Goal: Use online tool/utility

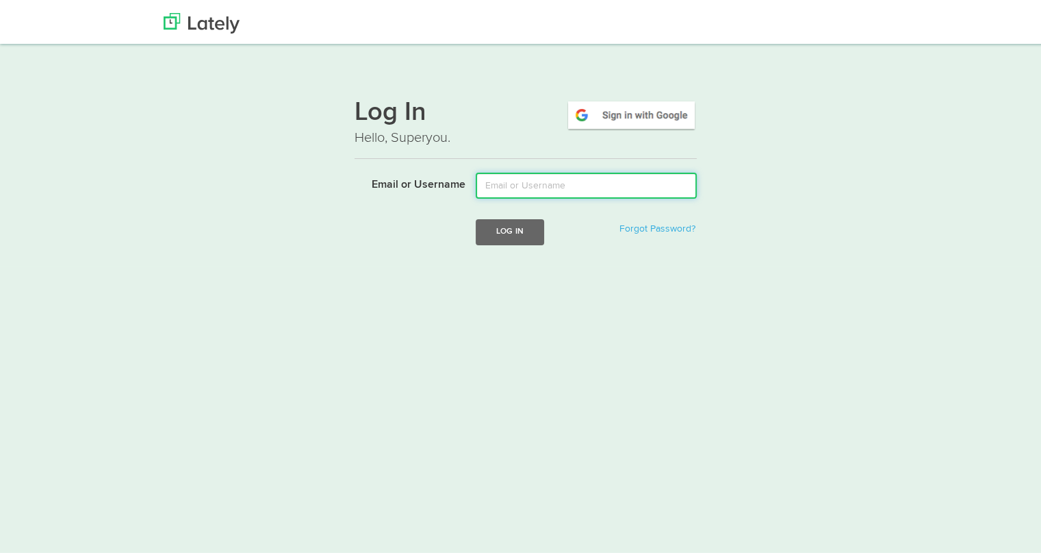
click at [575, 179] on input "Email or Username" at bounding box center [586, 183] width 221 height 26
type input "[PERSON_NAME][EMAIL_ADDRESS][DOMAIN_NAME]"
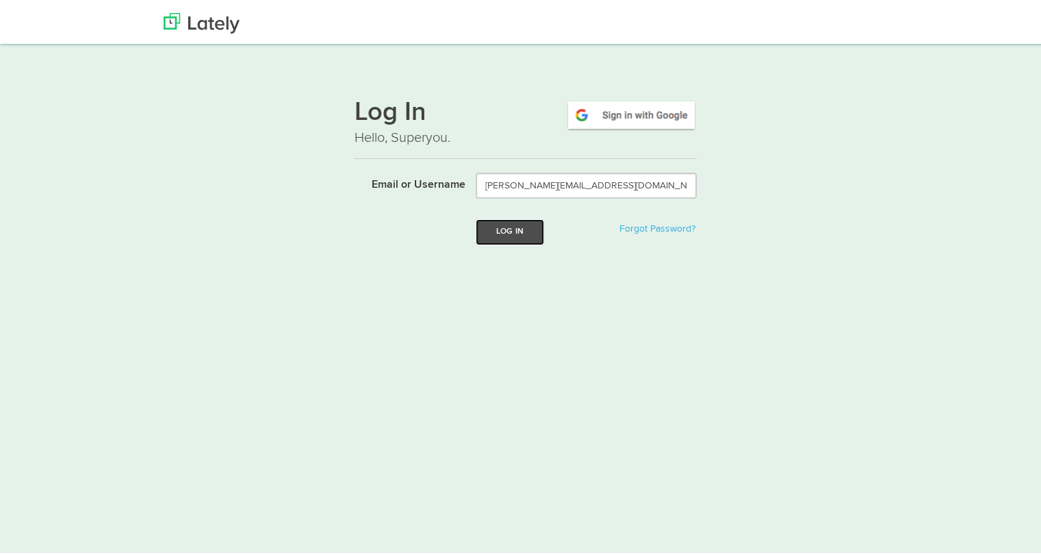
click at [512, 233] on button "Log In" at bounding box center [510, 228] width 68 height 25
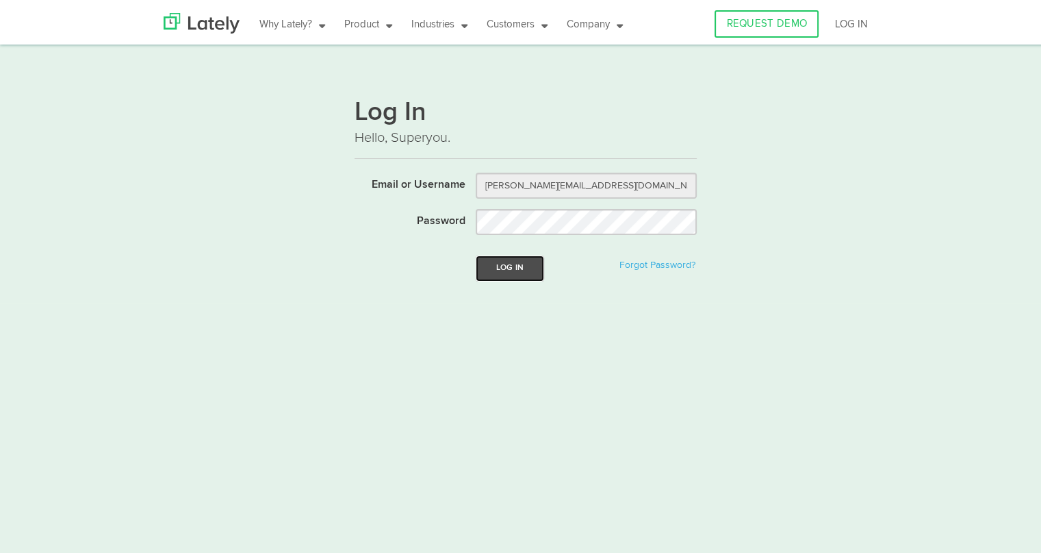
click at [493, 270] on button "Log In" at bounding box center [510, 265] width 68 height 25
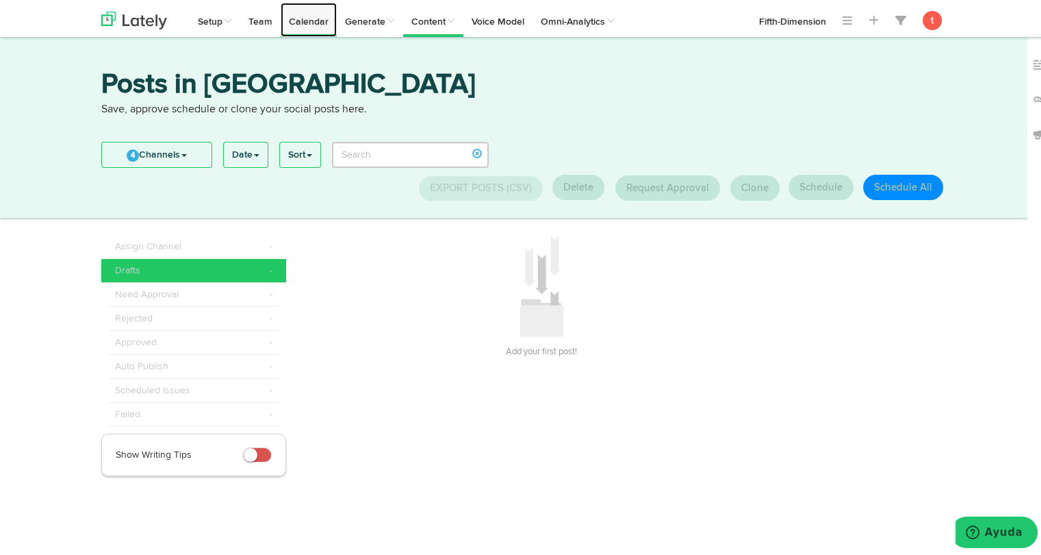
click at [319, 25] on link "Calendar" at bounding box center [309, 17] width 56 height 34
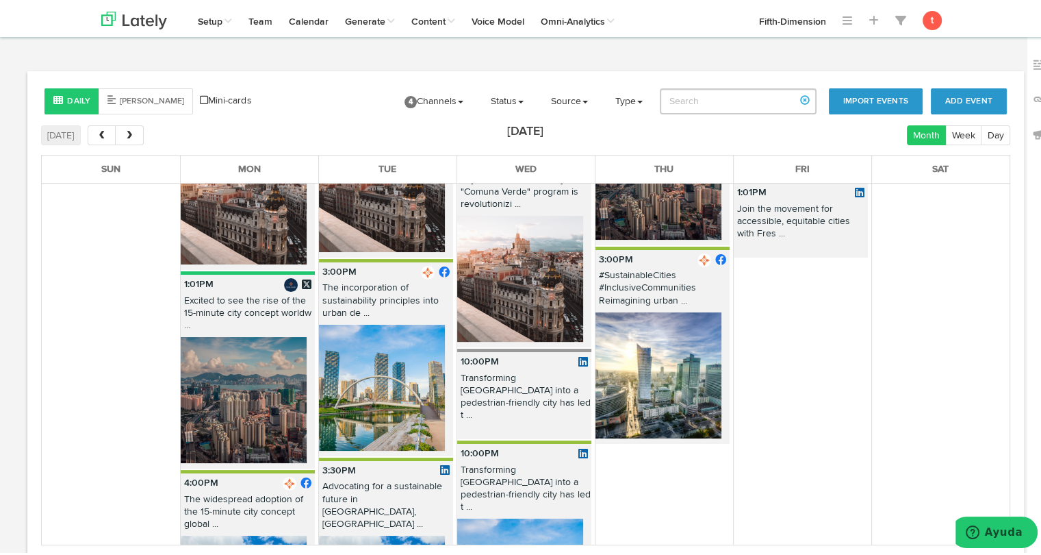
scroll to position [633, 0]
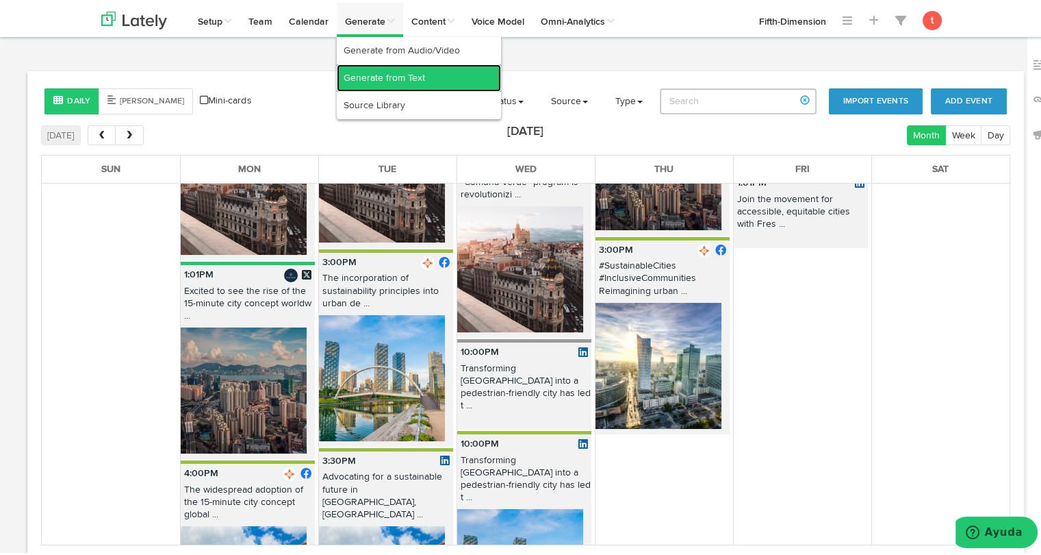
click at [366, 83] on link "Generate from Text" at bounding box center [419, 75] width 164 height 27
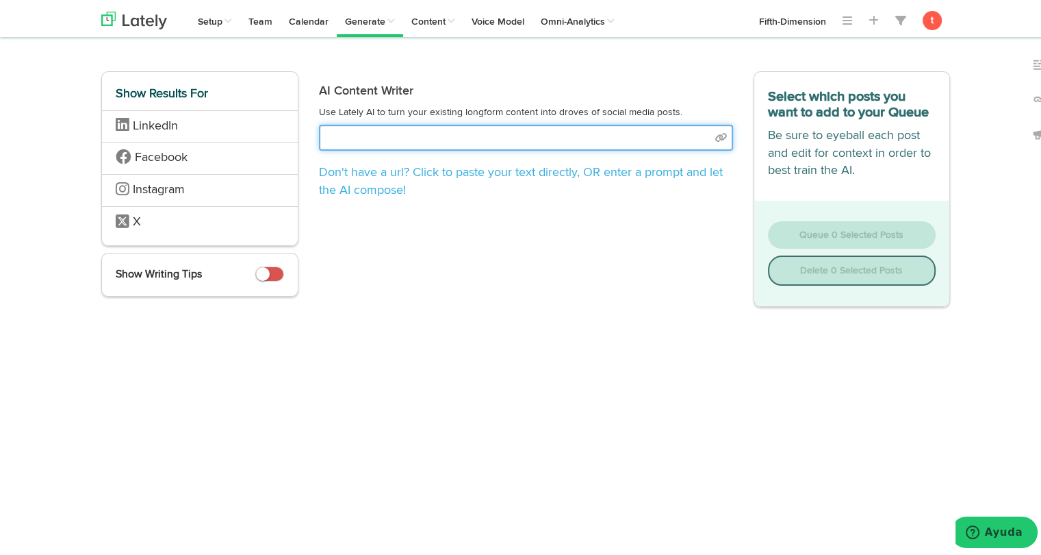
click at [493, 127] on input "text" at bounding box center [526, 135] width 414 height 26
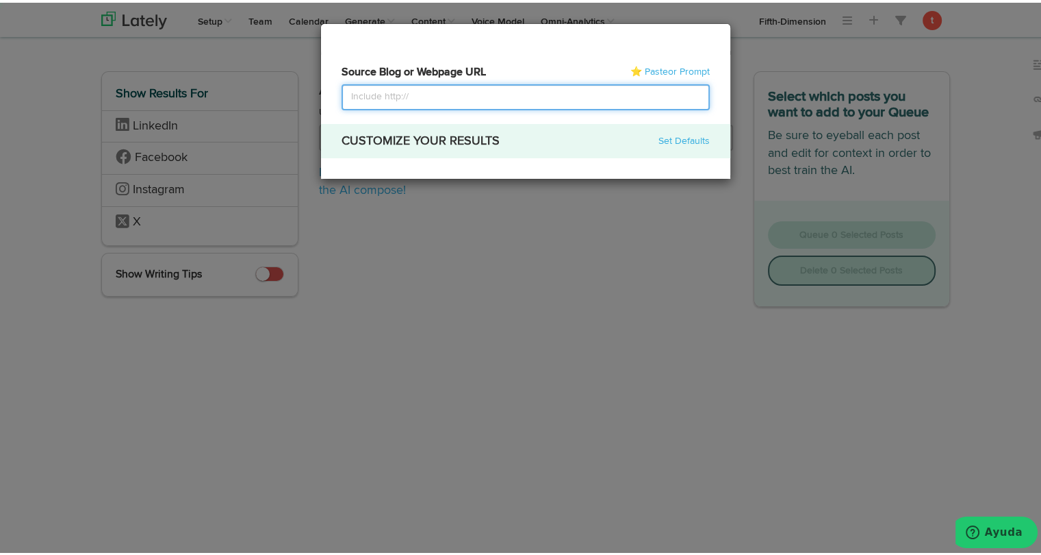
select select "academic"
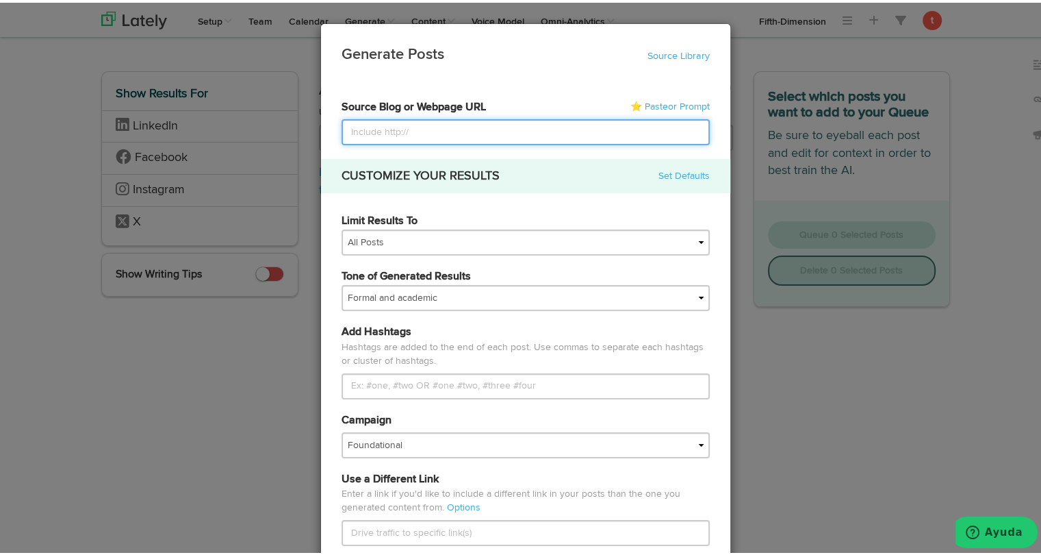
paste input "https://www.freshassets.io/blog/quiet-architecture-designing-sound-conscious-sp…"
type input "https://www.freshassets.io/blog/quiet-architecture-designing-sound-conscious-sp…"
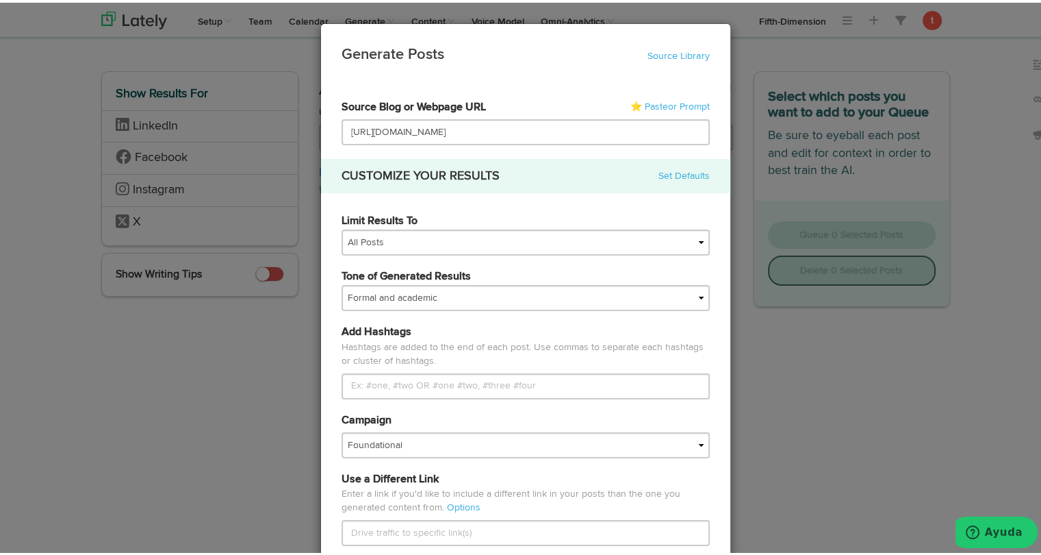
scroll to position [0, 0]
click at [457, 201] on form "67a66d21166803e04be07e77 6830993489787d8bb72a3049 67d879d4fbe4086c4791ac26 Fift…" at bounding box center [526, 531] width 368 height 868
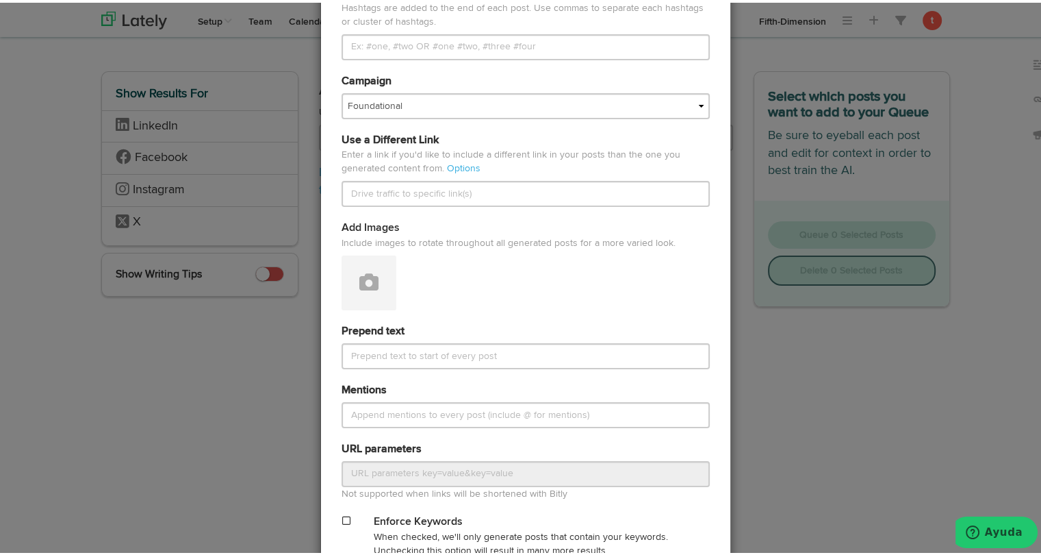
scroll to position [341, 0]
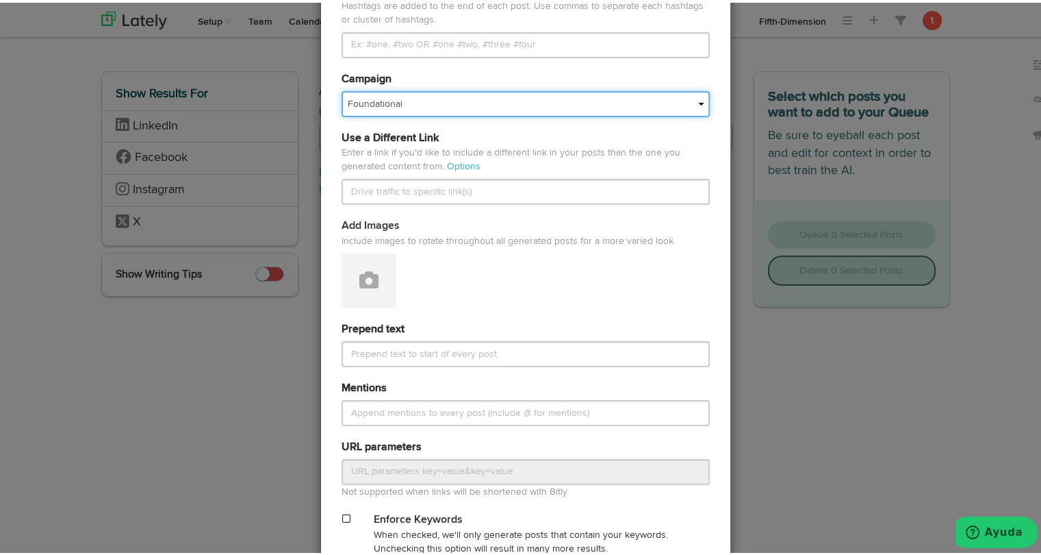
click at [461, 106] on select "Foundational Fresh Assets IMPORTED Medula Mojica VBA <> GC VBA <> GC (Español) …" at bounding box center [526, 101] width 368 height 26
select select "680bda8a6d57bf2a4779c5fd"
click at [342, 88] on select "Foundational Fresh Assets IMPORTED Medula Mojica VBA <> GC VBA <> GC (Español) …" at bounding box center [526, 101] width 368 height 26
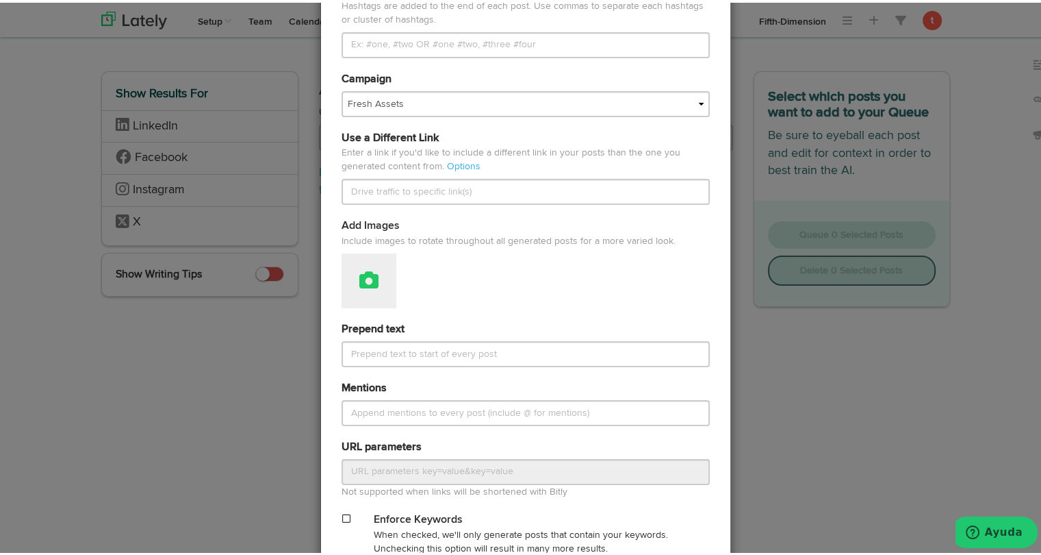
click at [359, 285] on icon at bounding box center [368, 277] width 19 height 19
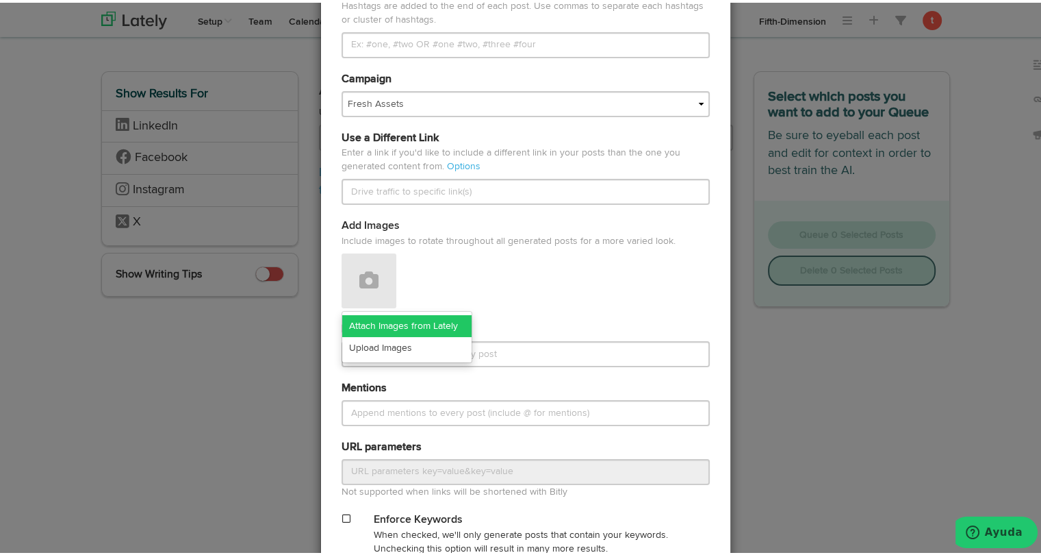
click at [391, 319] on link "Attach Images from Lately" at bounding box center [406, 323] width 129 height 22
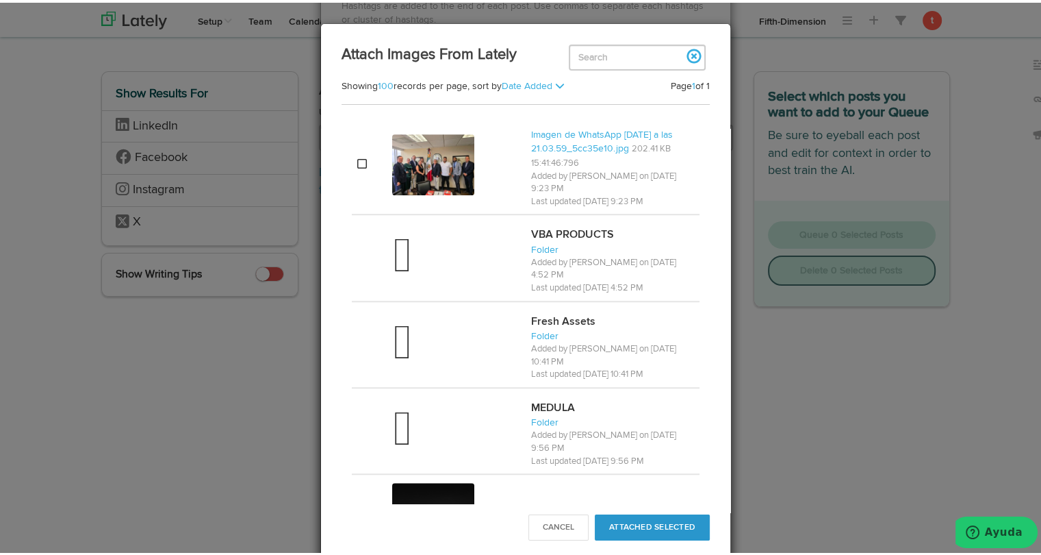
scroll to position [1161, 0]
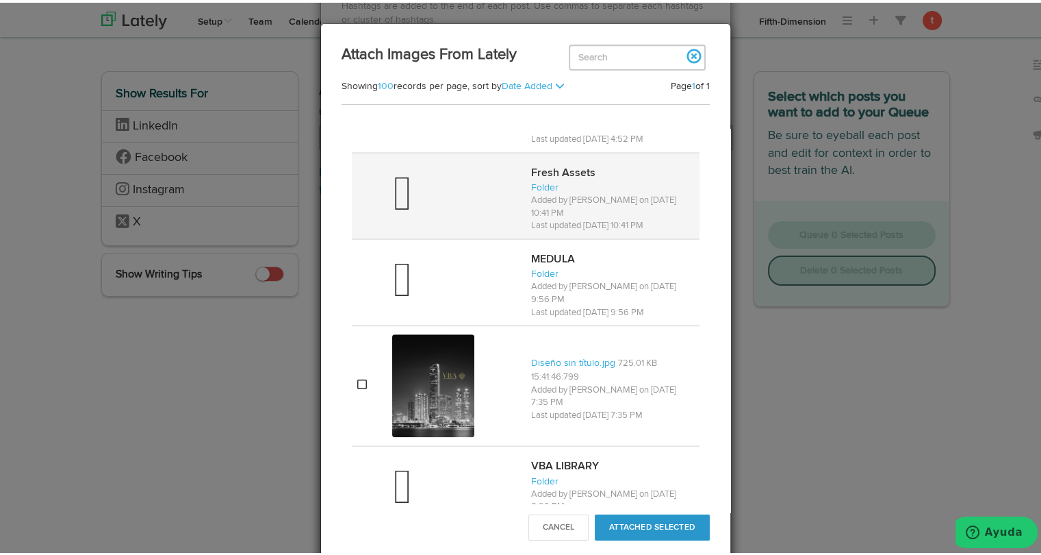
click at [416, 174] on div at bounding box center [456, 193] width 128 height 55
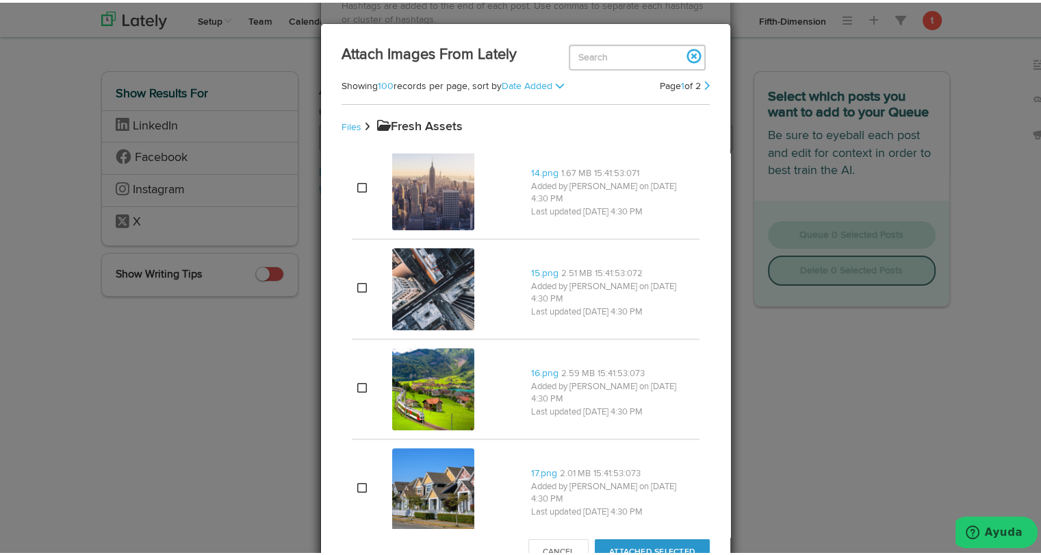
scroll to position [609, 0]
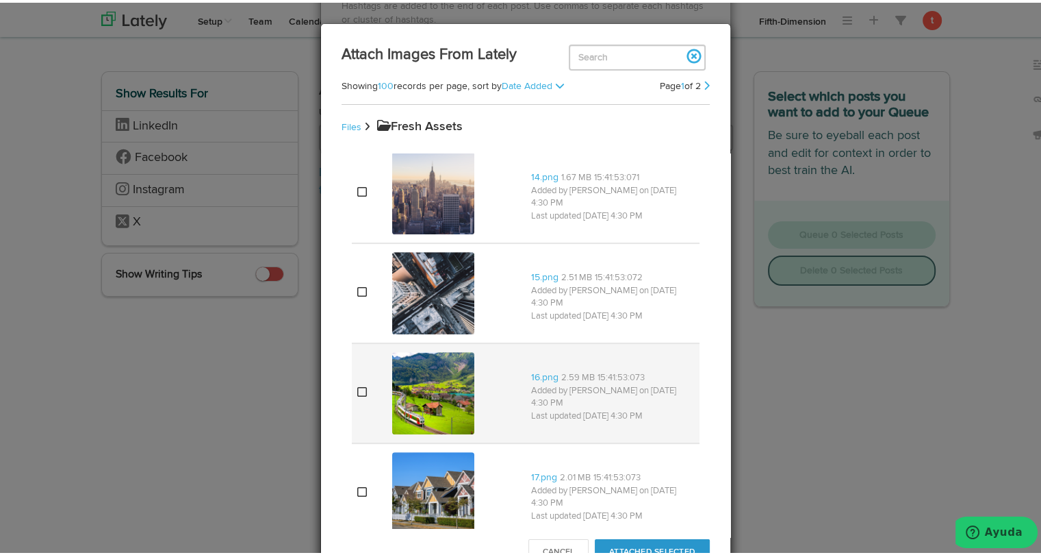
click at [367, 395] on td at bounding box center [369, 390] width 35 height 100
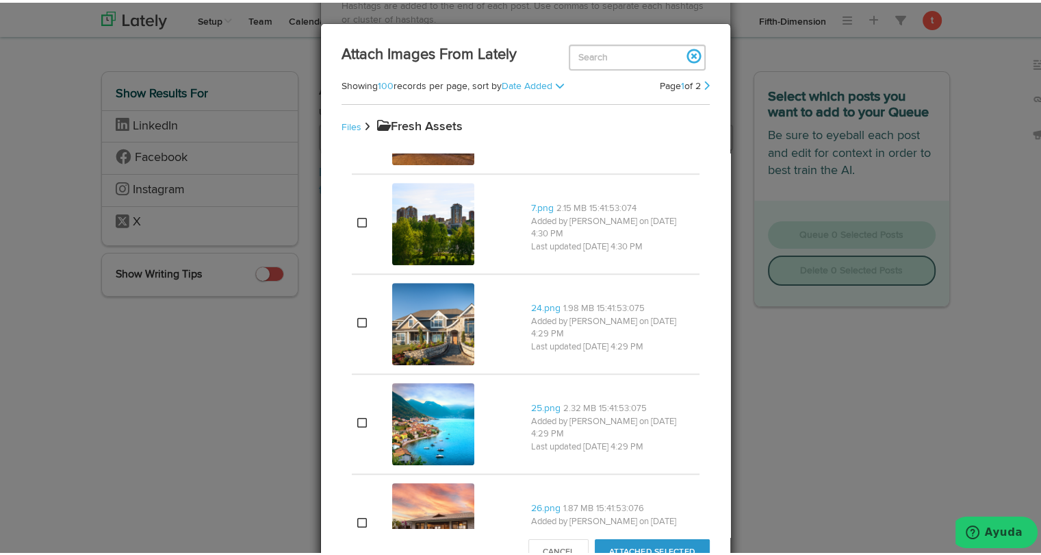
scroll to position [1078, 0]
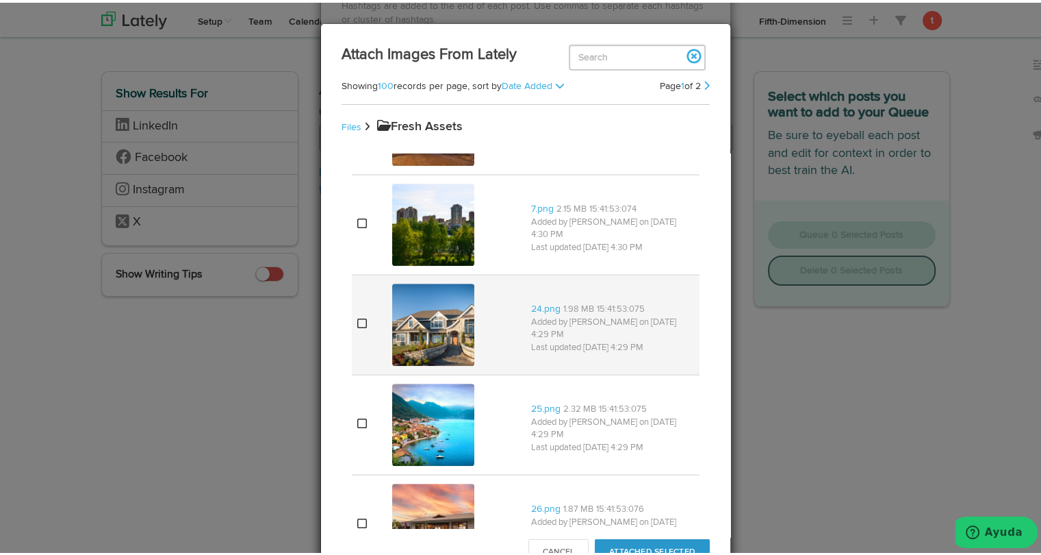
click at [360, 310] on td at bounding box center [369, 322] width 35 height 100
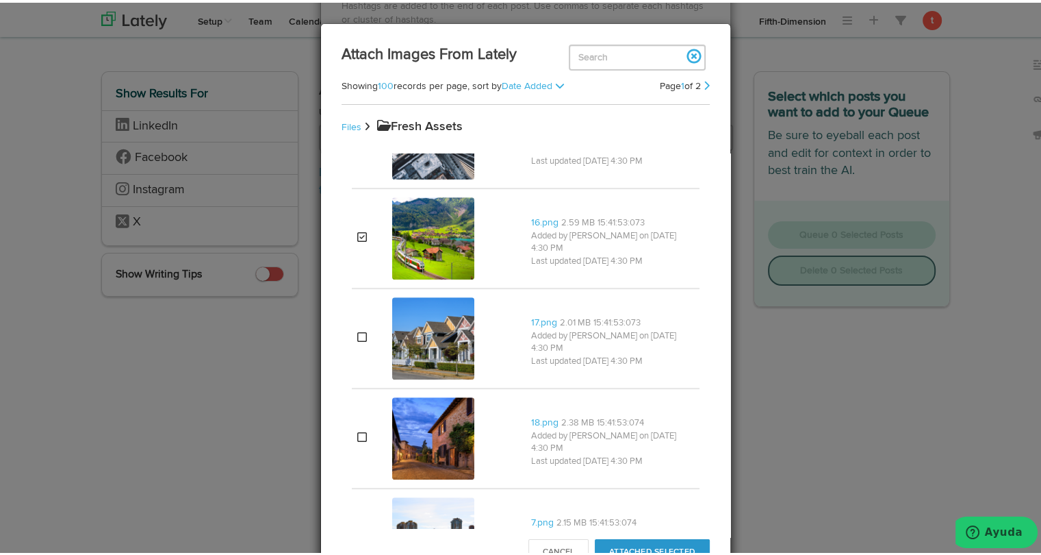
scroll to position [756, 0]
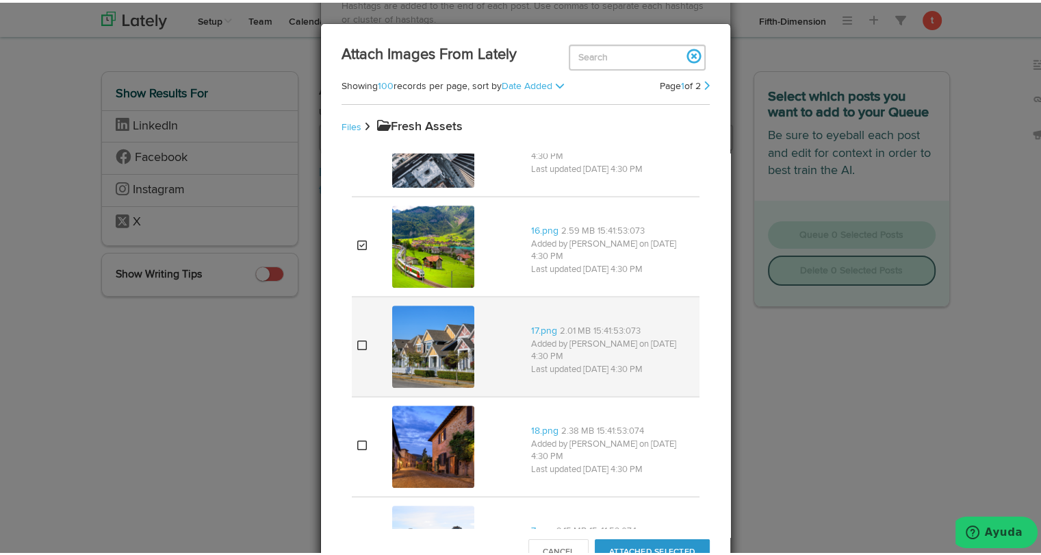
click at [359, 345] on icon at bounding box center [362, 342] width 10 height 11
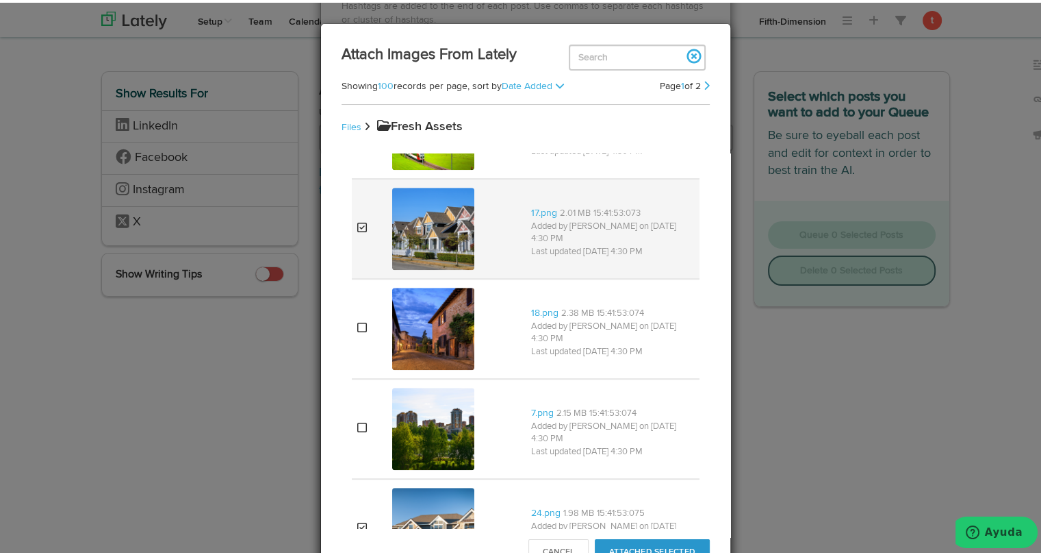
scroll to position [905, 0]
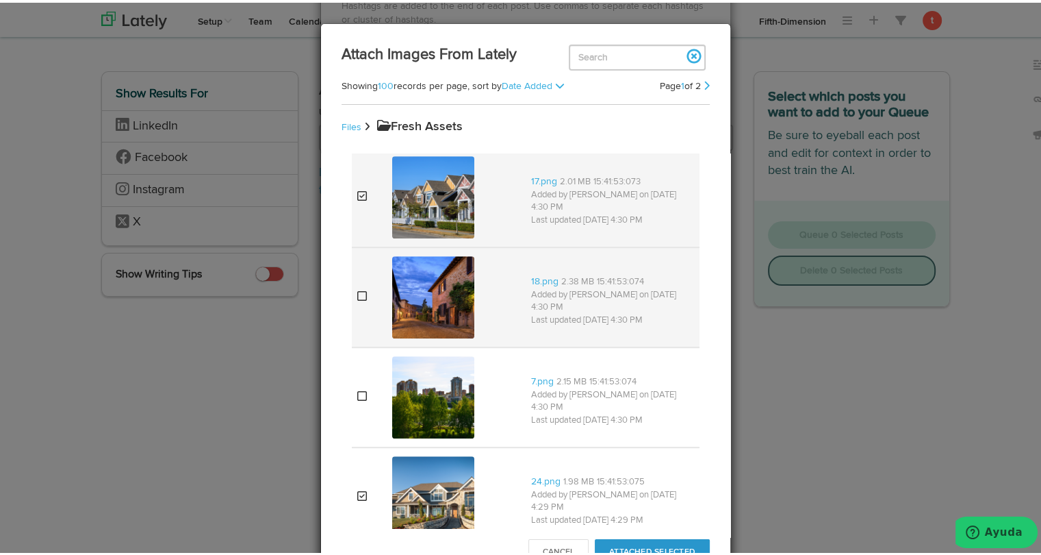
click at [359, 311] on td at bounding box center [369, 294] width 35 height 100
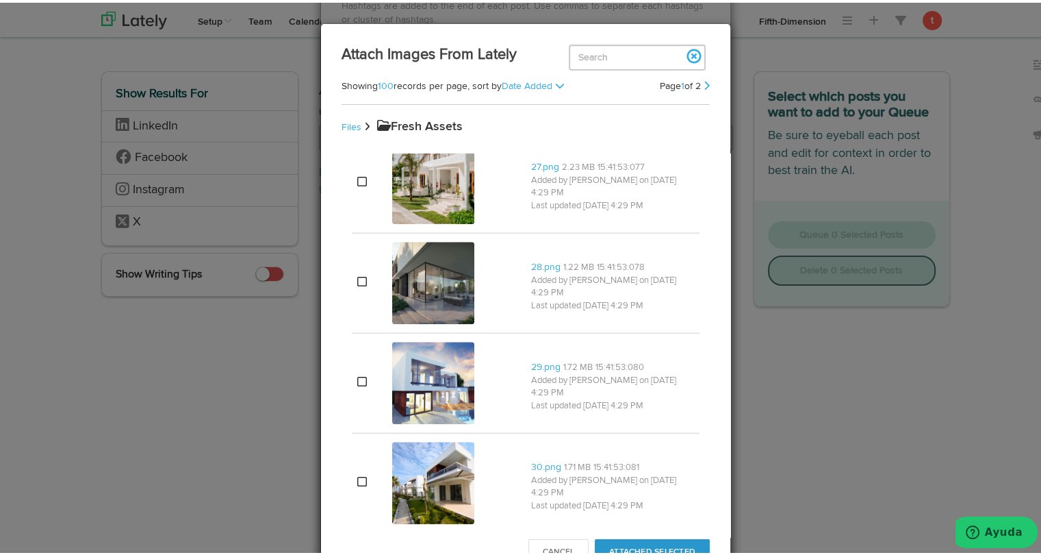
scroll to position [1522, 0]
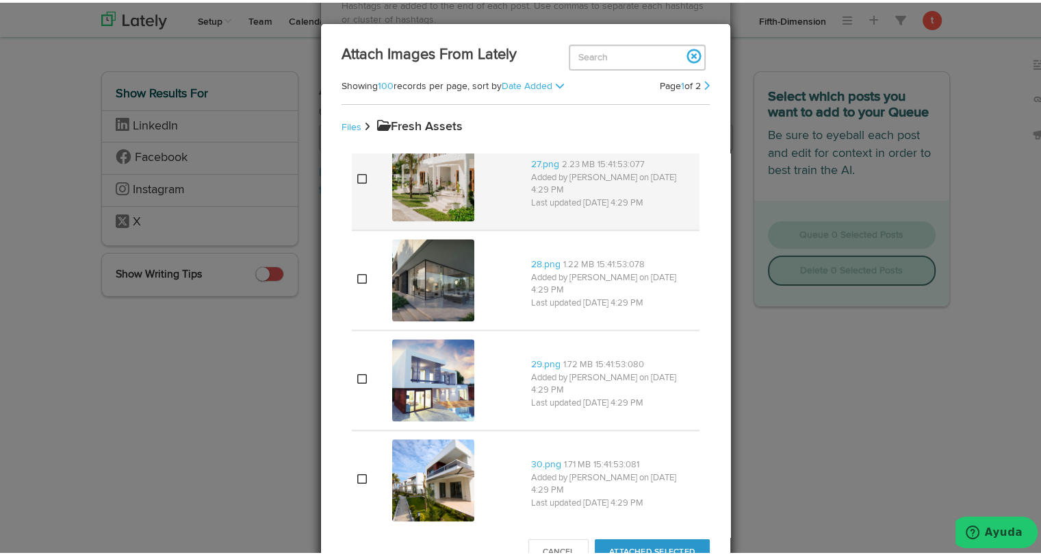
click at [364, 179] on td at bounding box center [369, 177] width 35 height 100
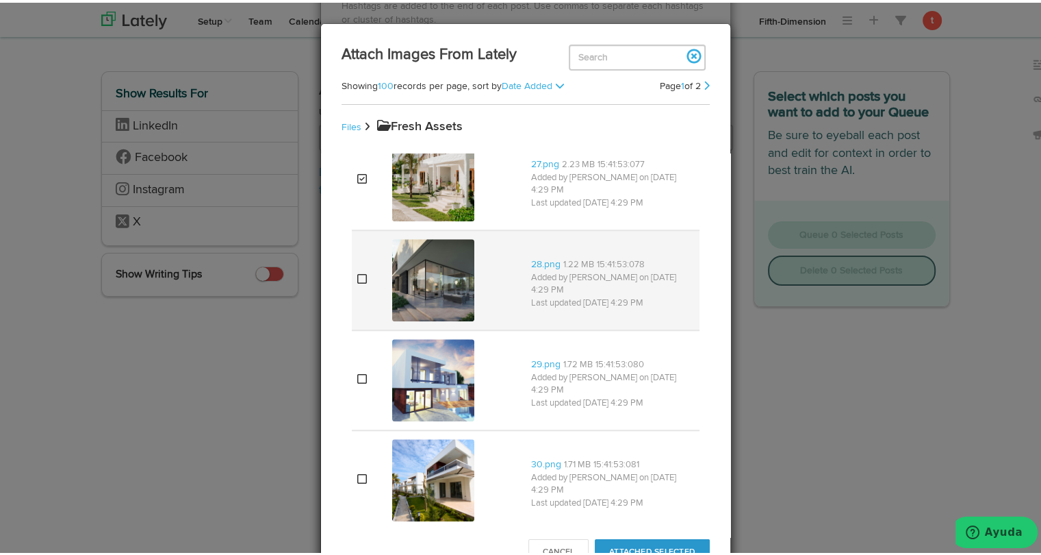
click at [361, 270] on icon at bounding box center [362, 275] width 10 height 11
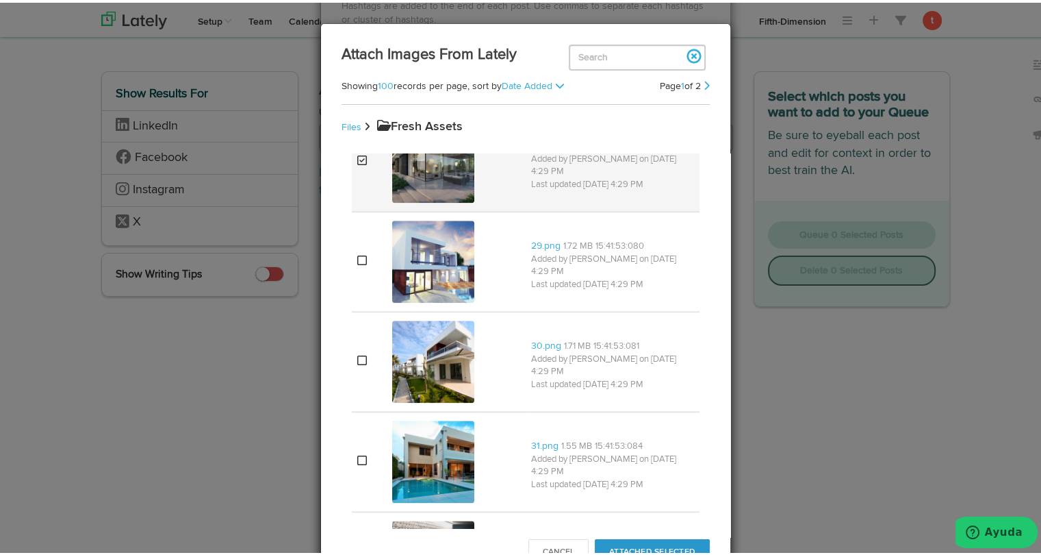
scroll to position [1643, 0]
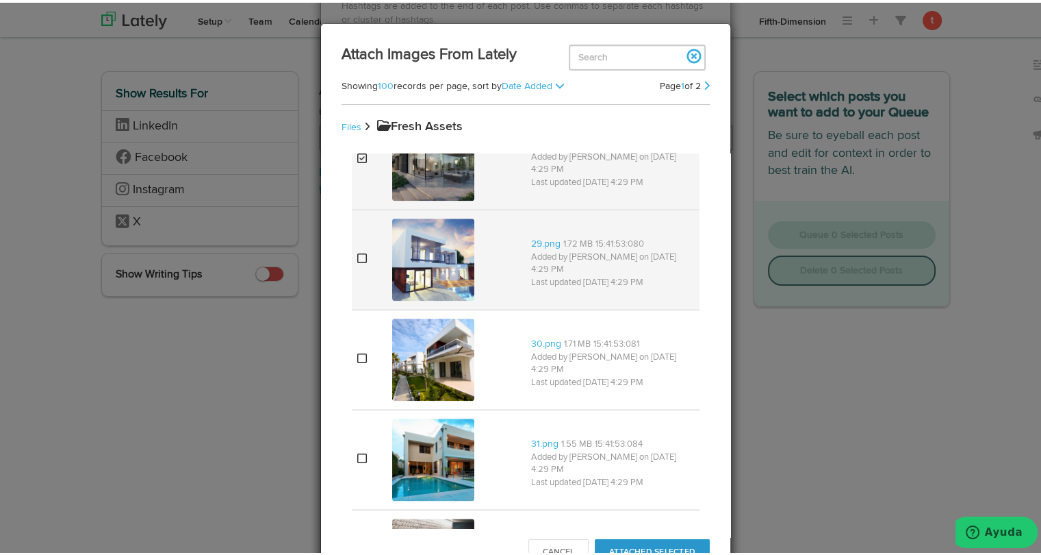
click at [364, 261] on td at bounding box center [369, 257] width 35 height 100
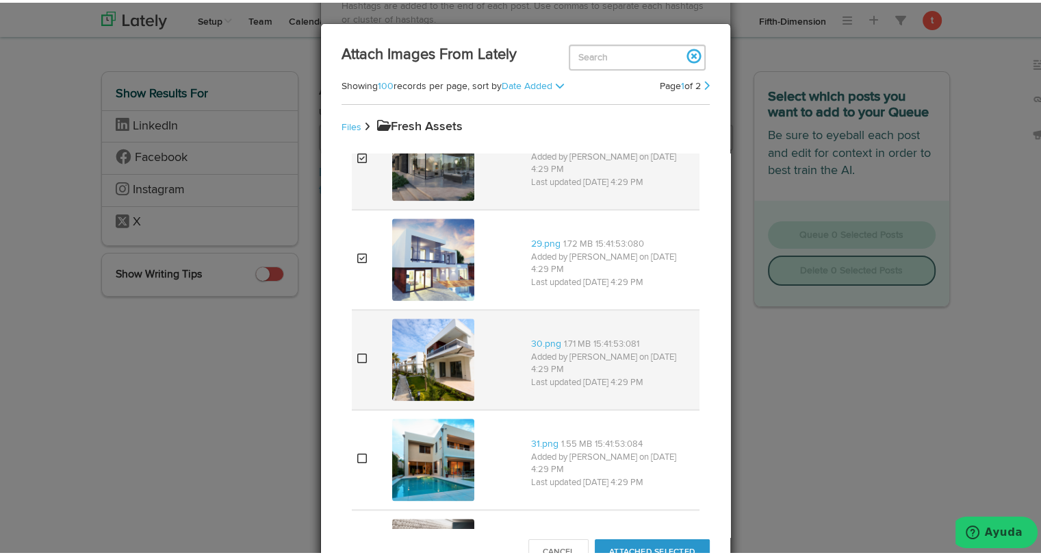
click at [370, 384] on td at bounding box center [369, 357] width 35 height 100
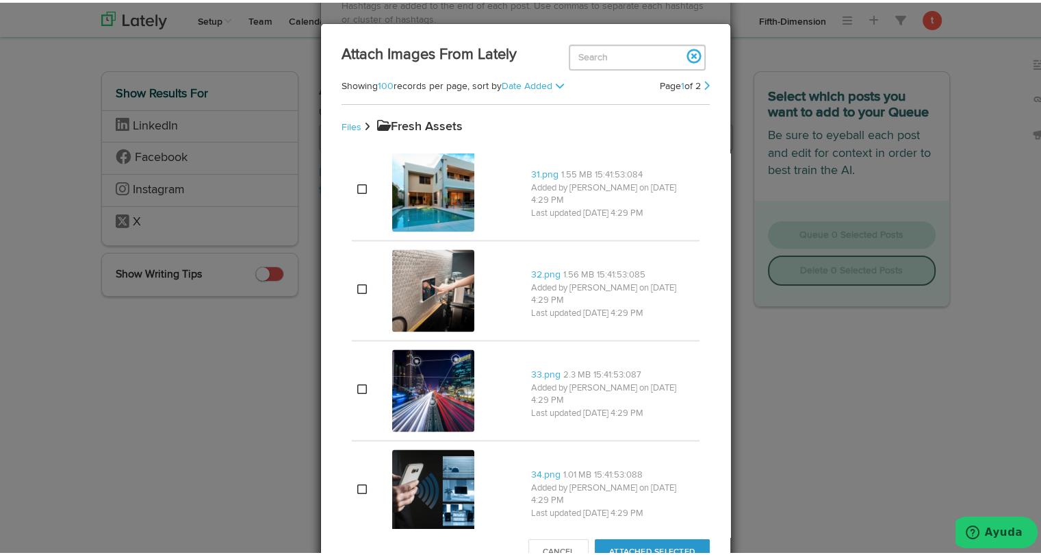
scroll to position [1803, 0]
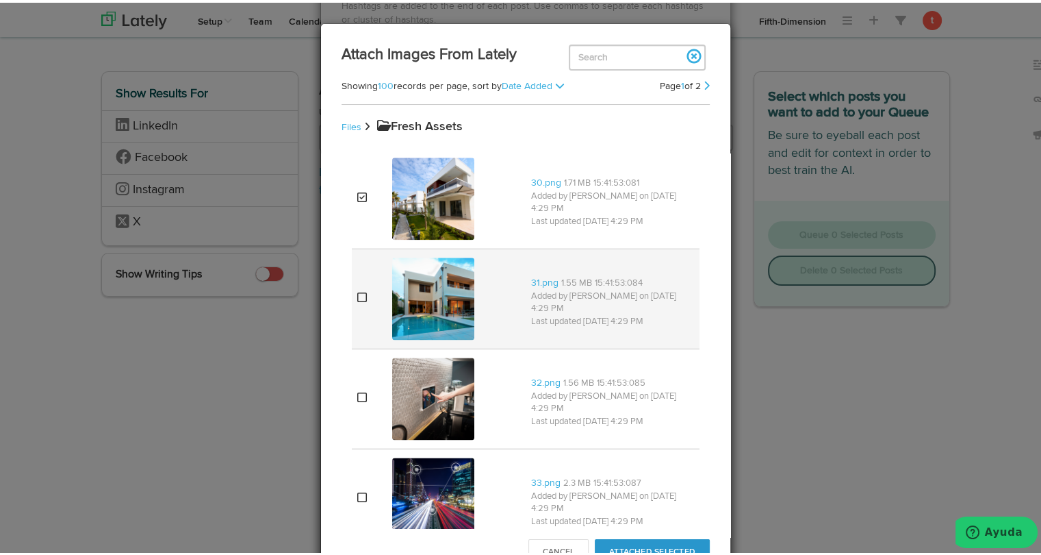
click at [370, 284] on td at bounding box center [369, 296] width 35 height 100
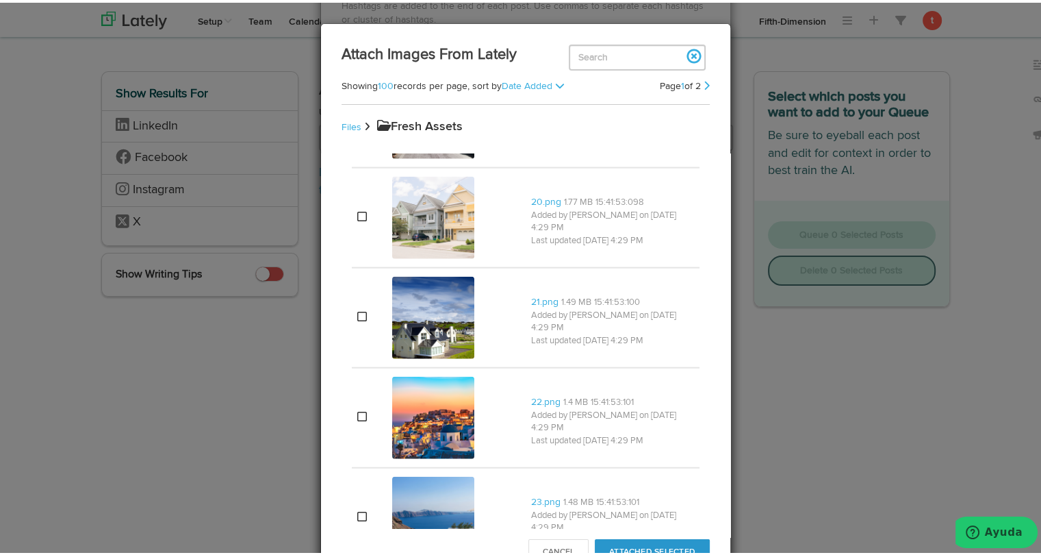
scroll to position [3285, 0]
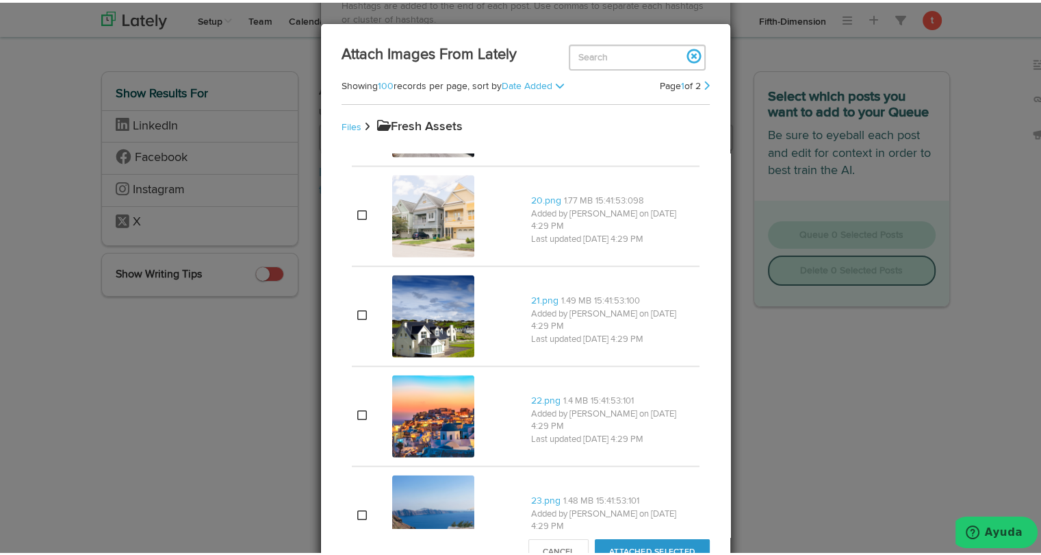
click at [370, 284] on td at bounding box center [369, 314] width 35 height 100
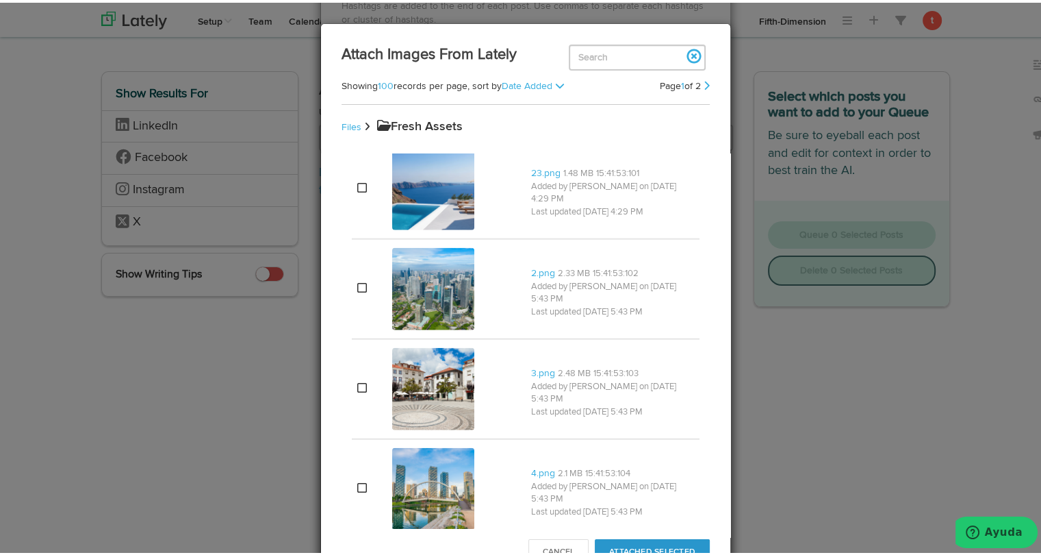
scroll to position [3614, 0]
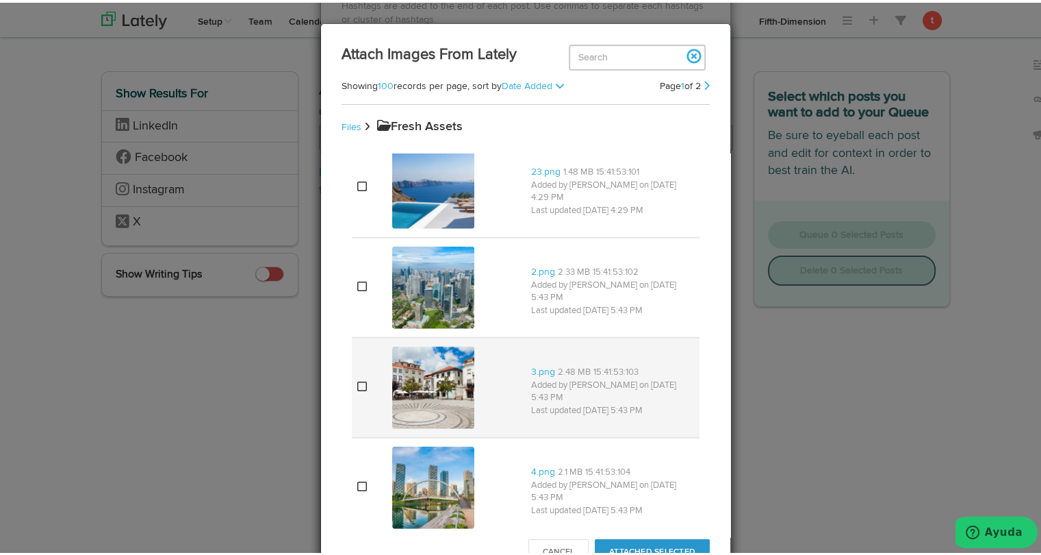
click at [359, 389] on td at bounding box center [369, 385] width 35 height 100
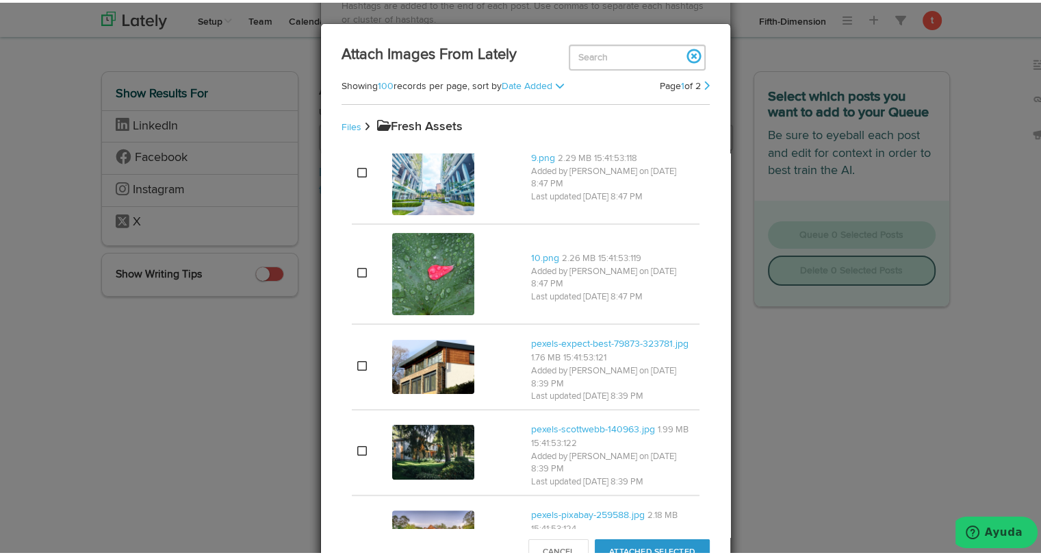
scroll to position [5562, 0]
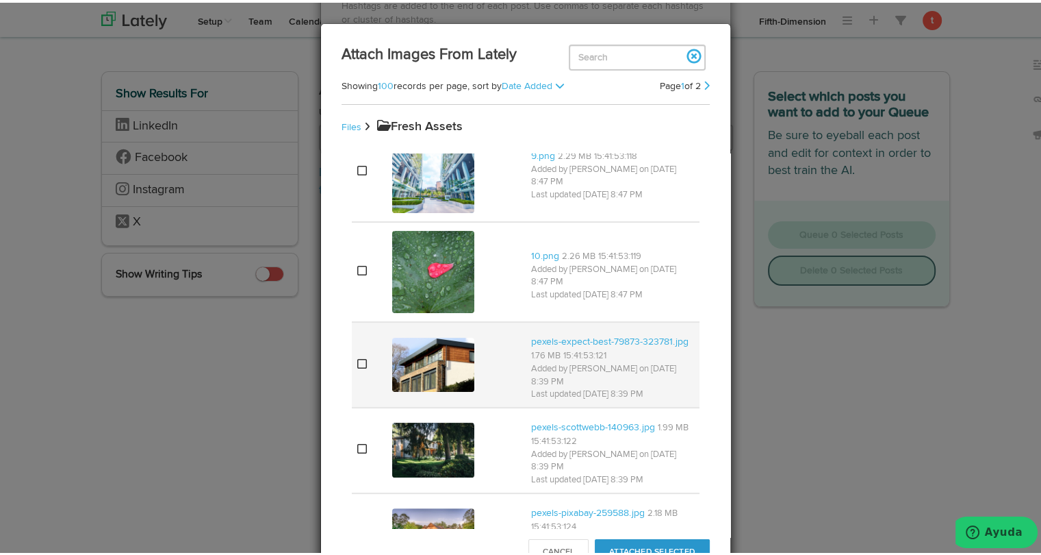
click at [359, 355] on icon at bounding box center [362, 360] width 10 height 11
click at [362, 491] on td at bounding box center [369, 533] width 35 height 86
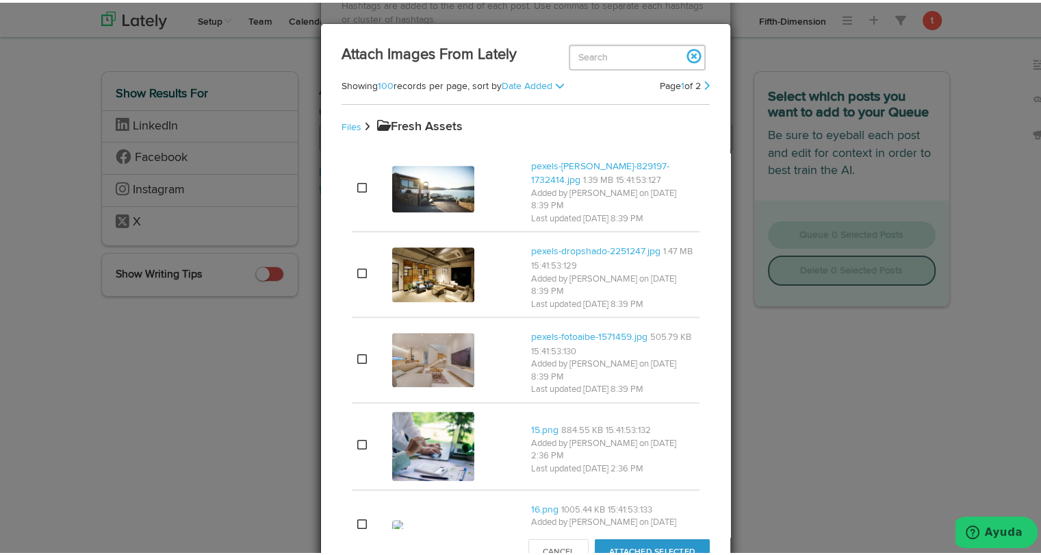
scroll to position [6080, 0]
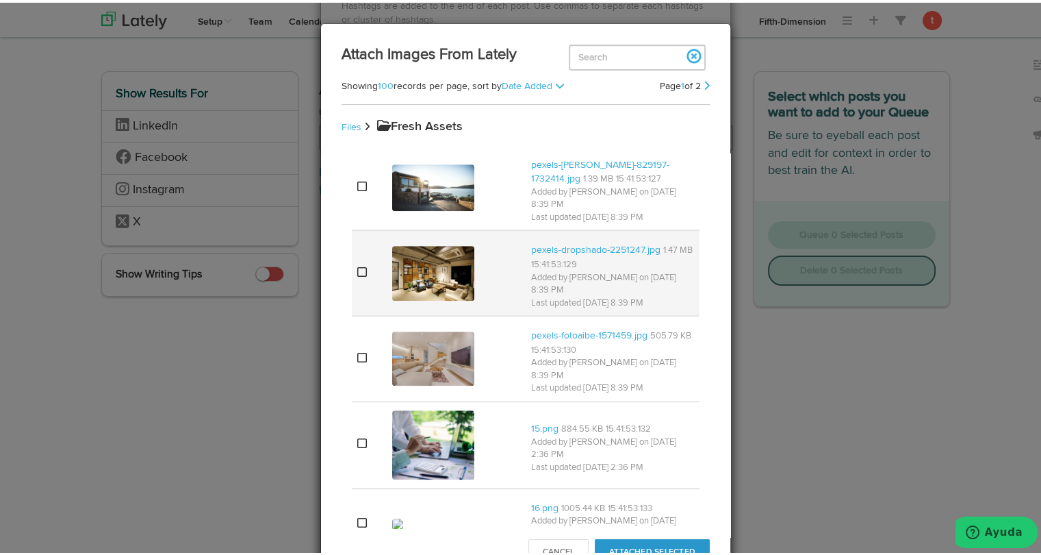
click at [362, 227] on td at bounding box center [369, 270] width 35 height 86
click at [374, 227] on td at bounding box center [369, 270] width 35 height 86
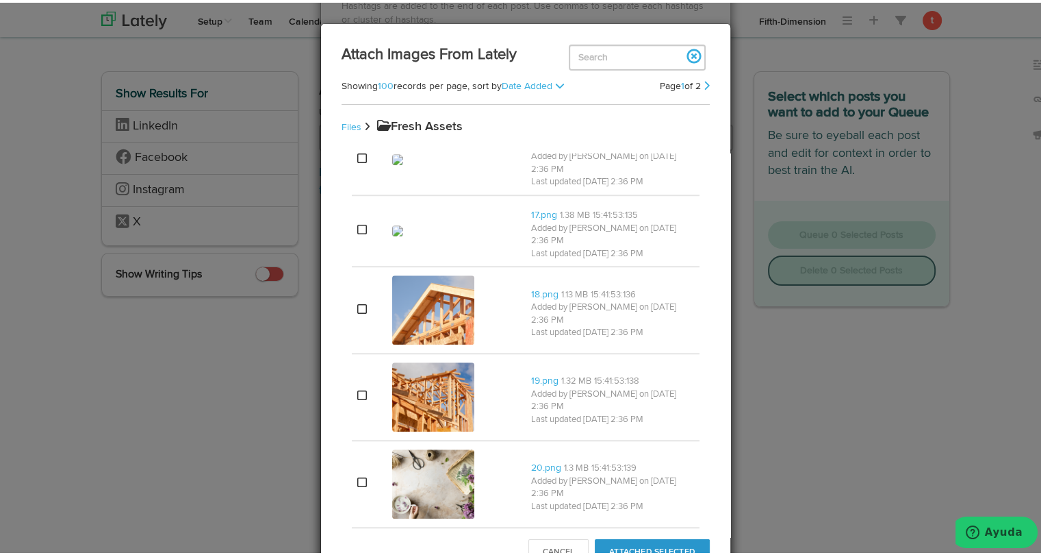
scroll to position [6461, 0]
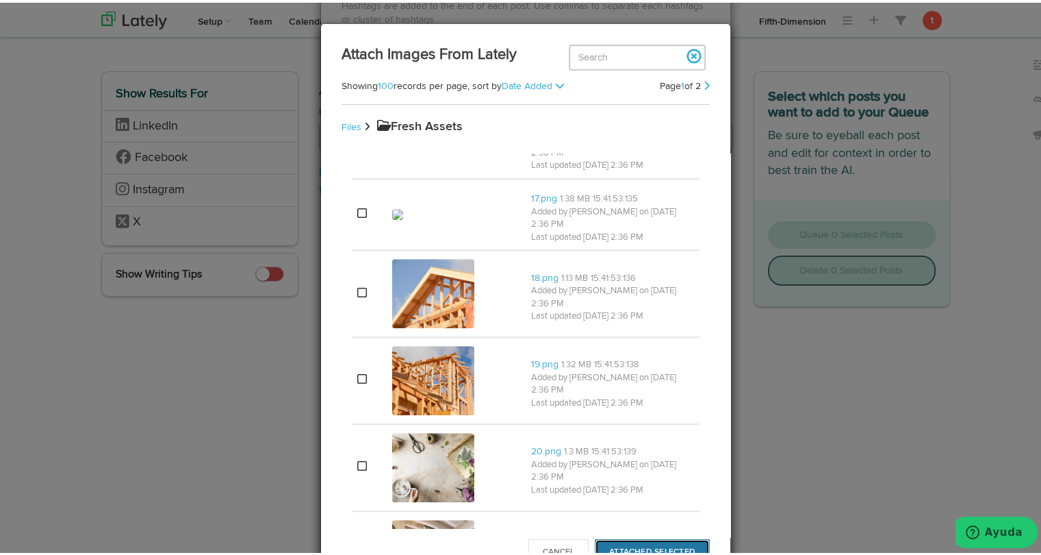
click at [611, 542] on button "Attached Selected" at bounding box center [652, 549] width 115 height 26
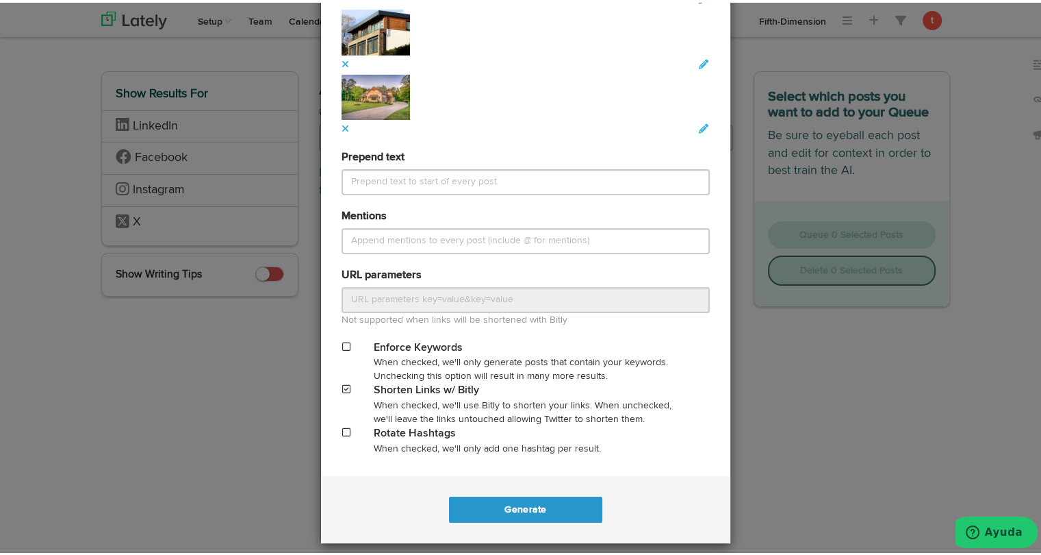
scroll to position [1558, 0]
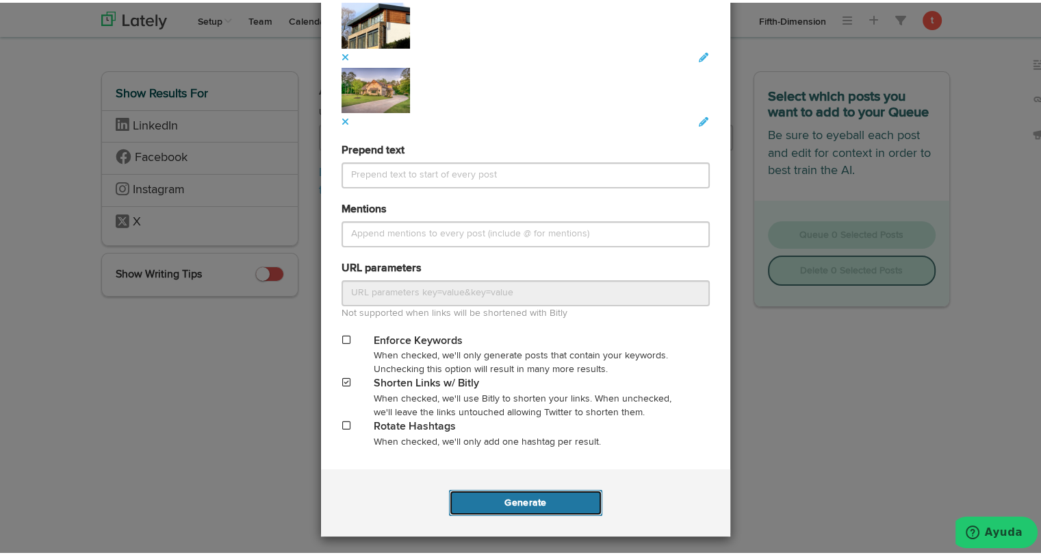
click at [520, 501] on button "Generate" at bounding box center [525, 500] width 153 height 26
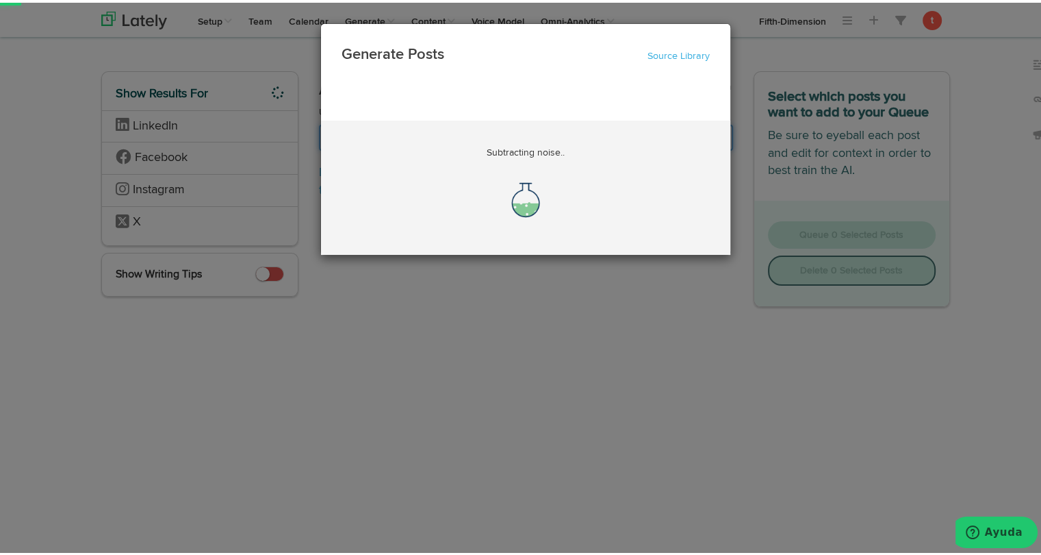
scroll to position [0, 47]
